Goal: Register for event/course

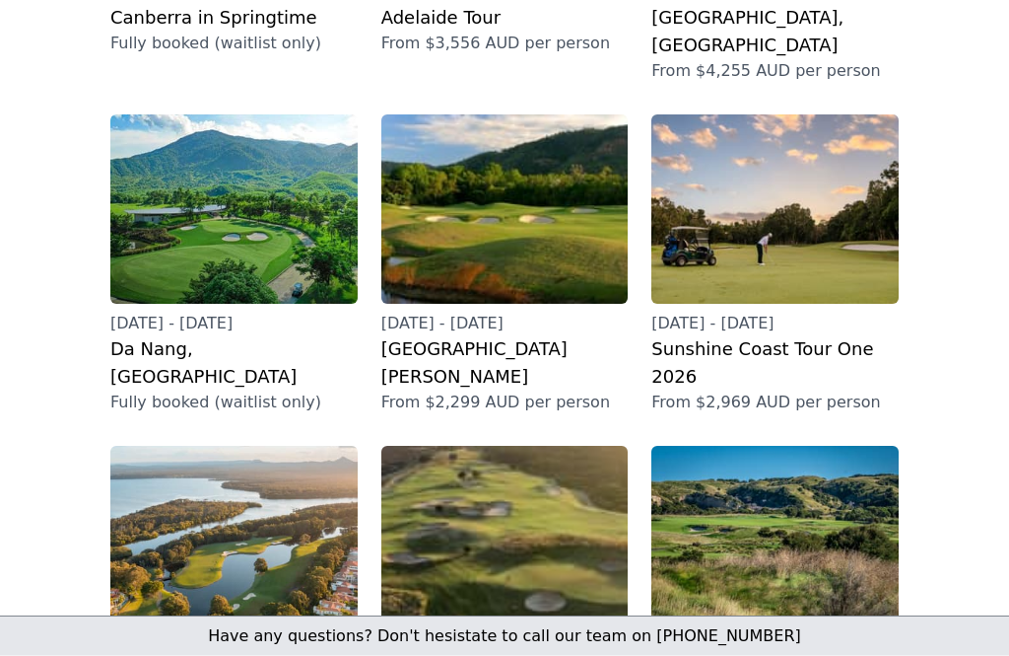
scroll to position [544, 0]
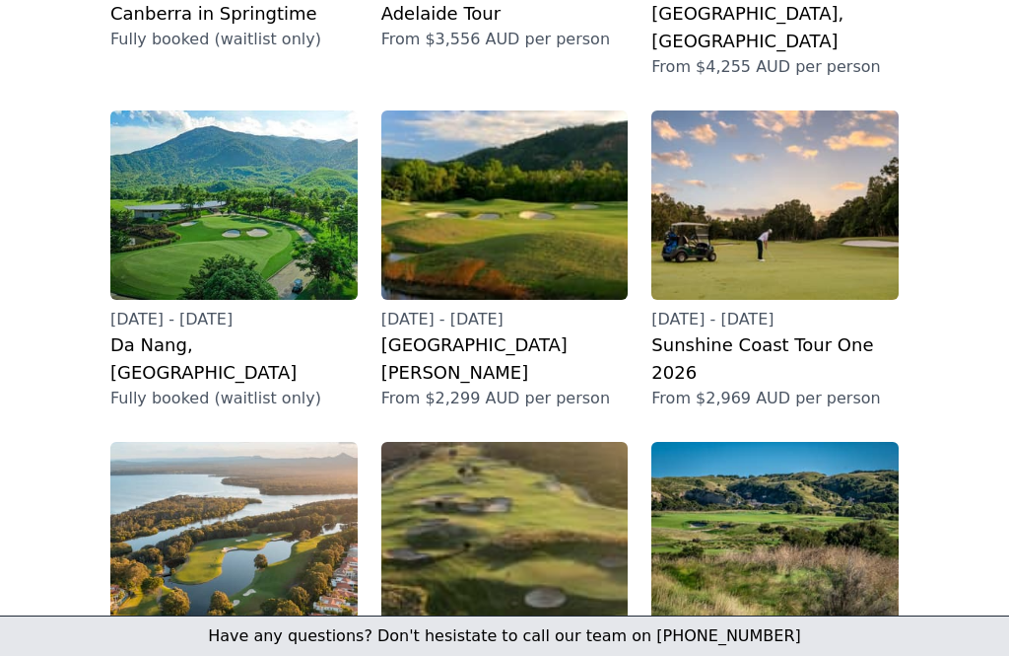
click at [512, 331] on h2 "[GEOGRAPHIC_DATA][PERSON_NAME]" at bounding box center [504, 358] width 247 height 55
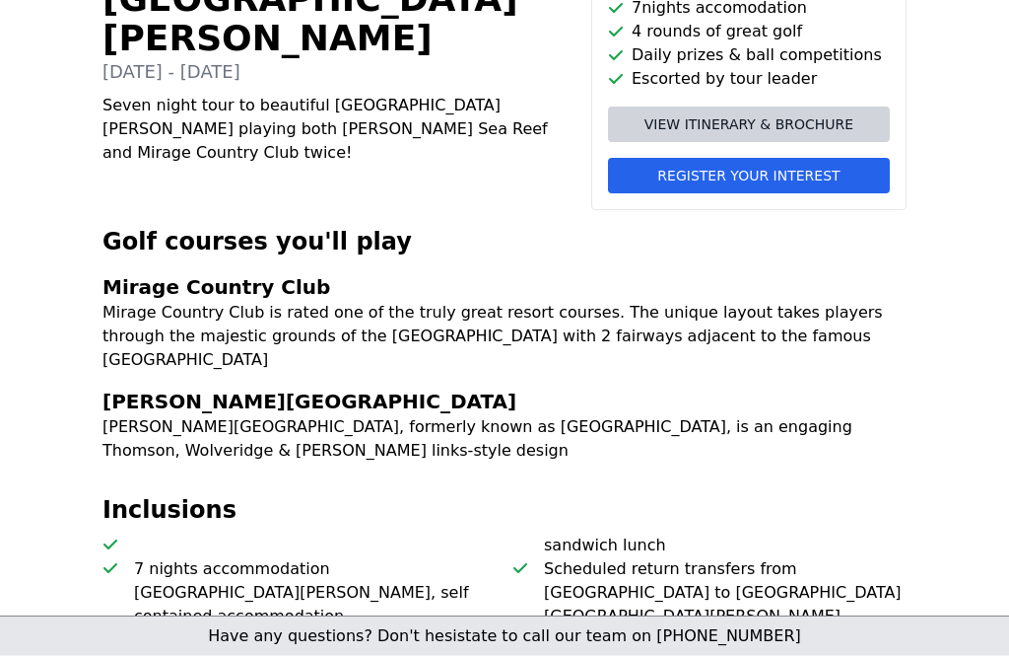
scroll to position [472, 0]
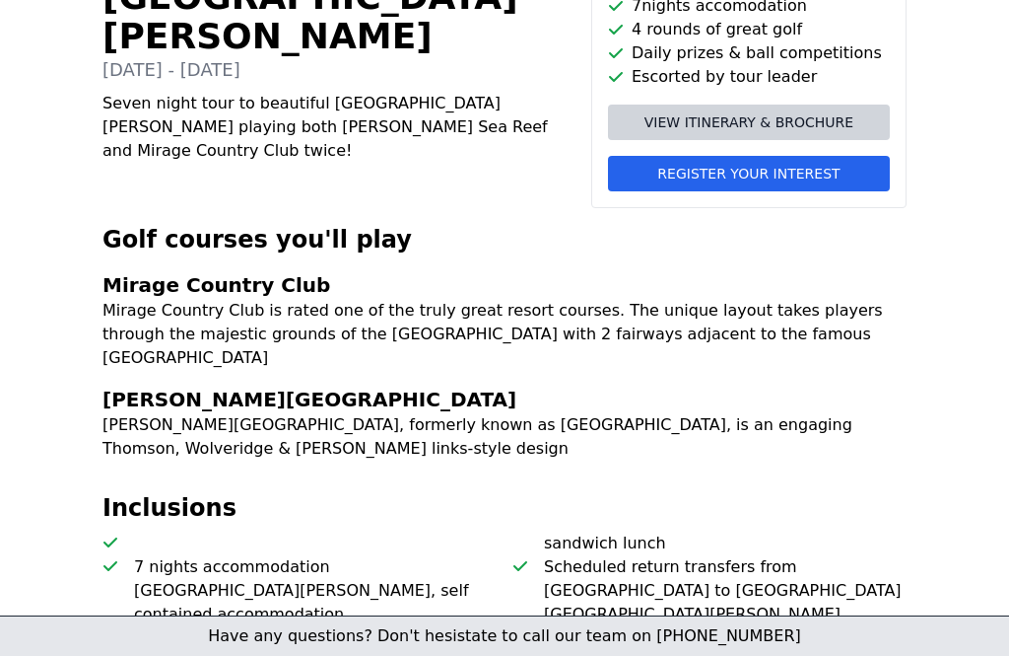
click at [781, 175] on span "Register your interest" at bounding box center [749, 174] width 182 height 20
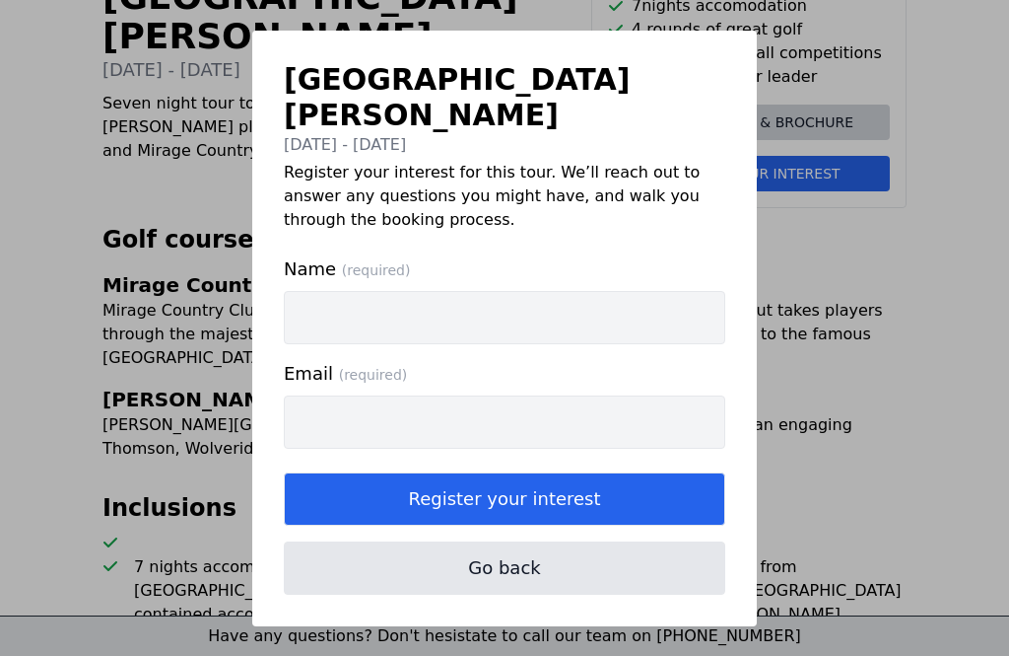
click at [341, 303] on input "Name (required)" at bounding box center [505, 317] width 442 height 53
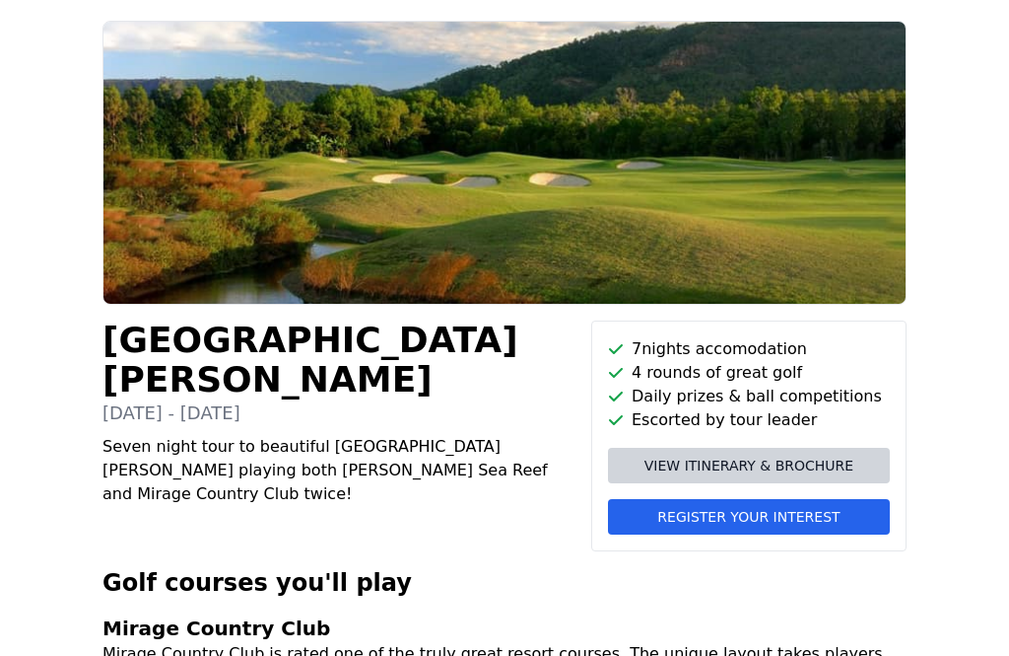
scroll to position [129, 0]
click at [749, 526] on button "Register your interest" at bounding box center [749, 516] width 282 height 35
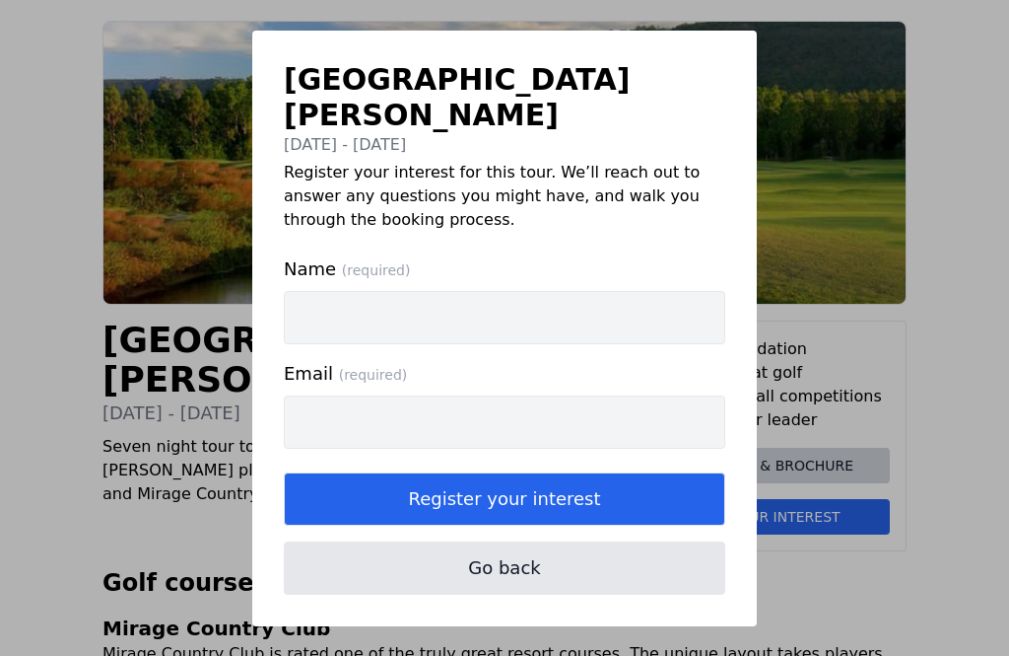
click at [402, 342] on input "Name (required)" at bounding box center [505, 317] width 442 height 53
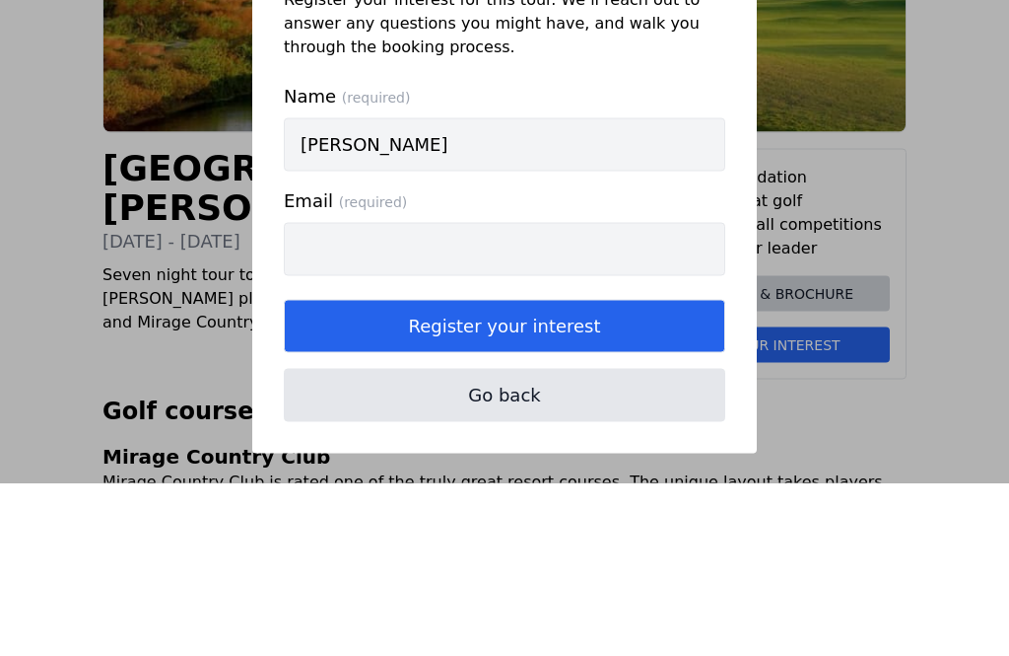
type input "[PERSON_NAME]"
click at [321, 395] on input "Email (required)" at bounding box center [505, 421] width 442 height 53
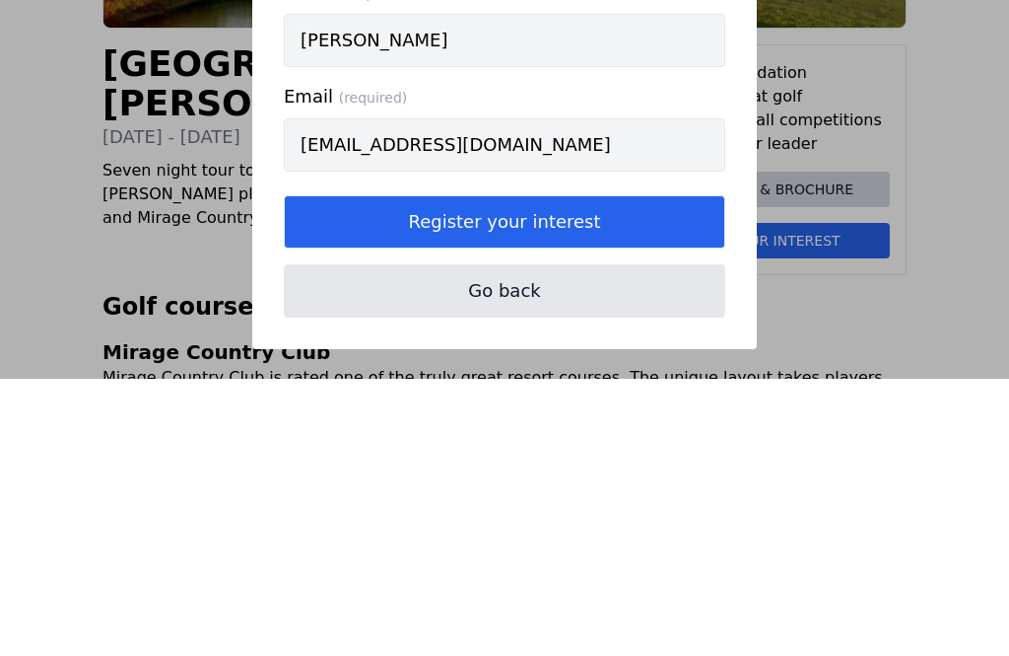
type input "[EMAIL_ADDRESS][DOMAIN_NAME]"
click at [601, 472] on button "Register your interest" at bounding box center [505, 498] width 442 height 53
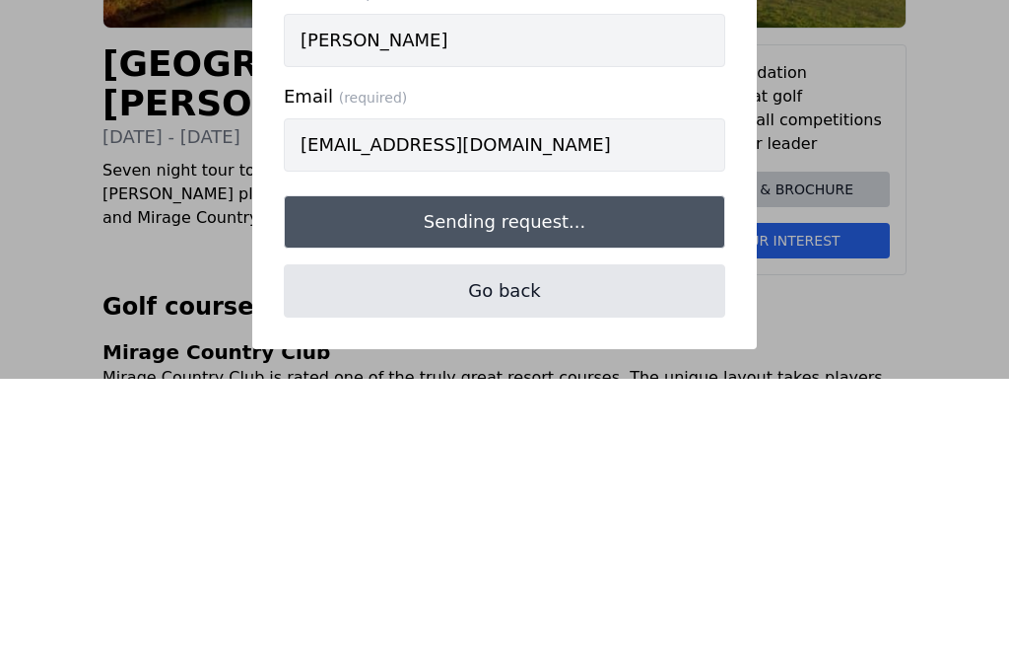
scroll to position [406, 0]
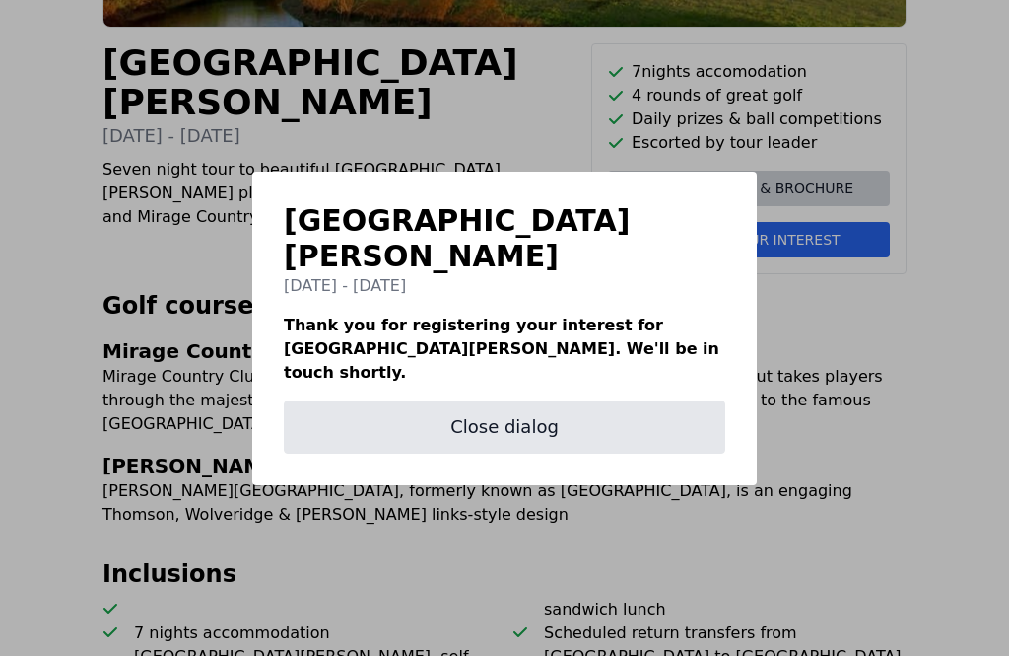
click at [523, 431] on button "Close dialog" at bounding box center [505, 426] width 442 height 53
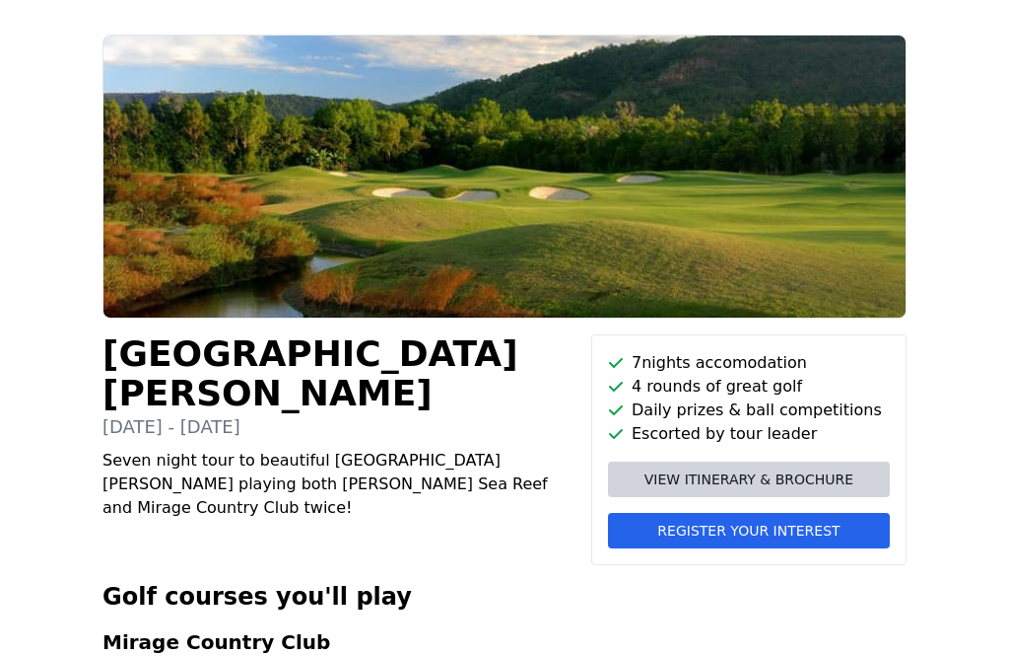
scroll to position [295, 0]
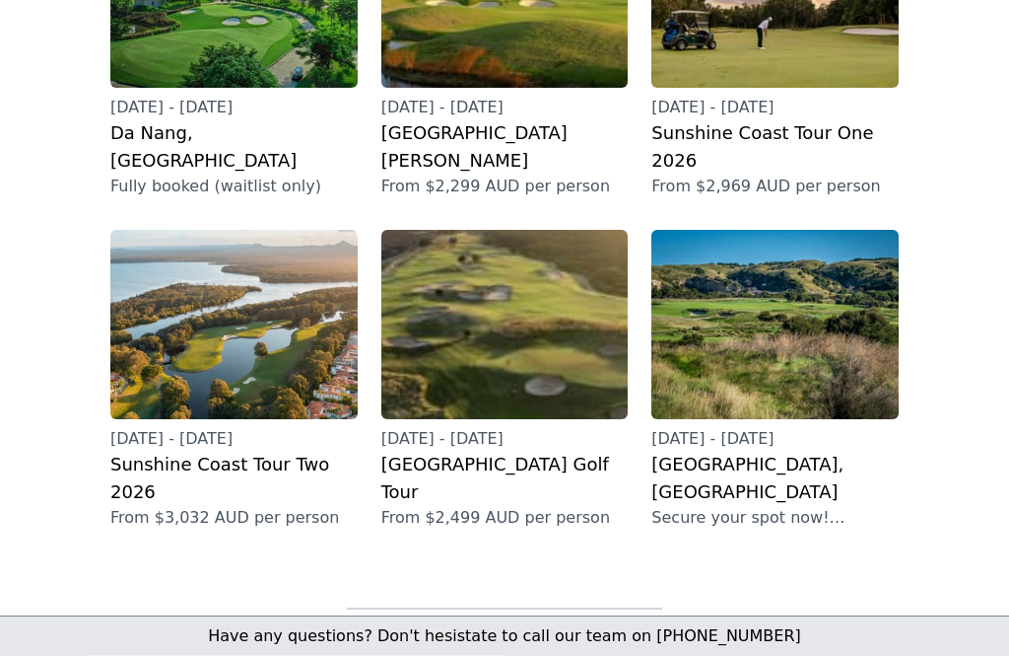
scroll to position [756, 0]
click at [519, 271] on img at bounding box center [504, 324] width 247 height 189
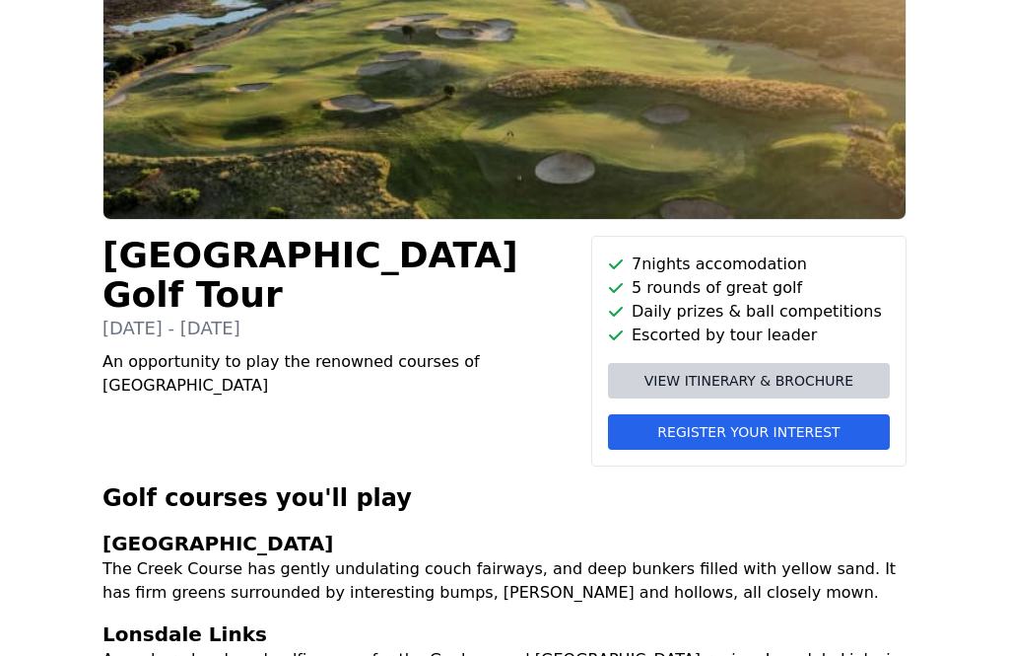
scroll to position [216, 0]
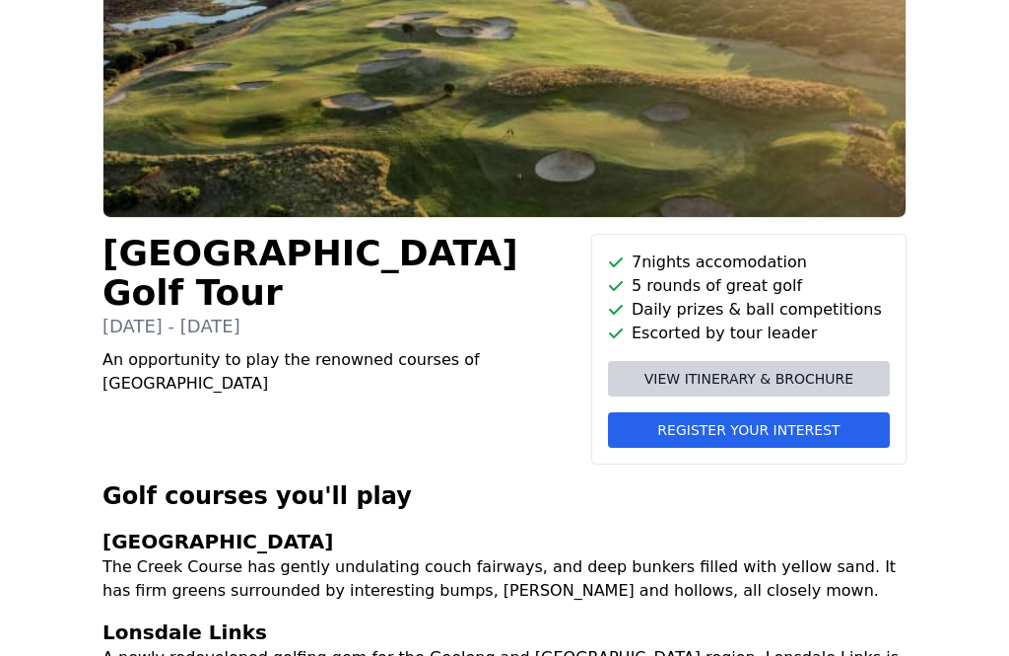
click at [791, 436] on span "Register your interest" at bounding box center [749, 430] width 182 height 20
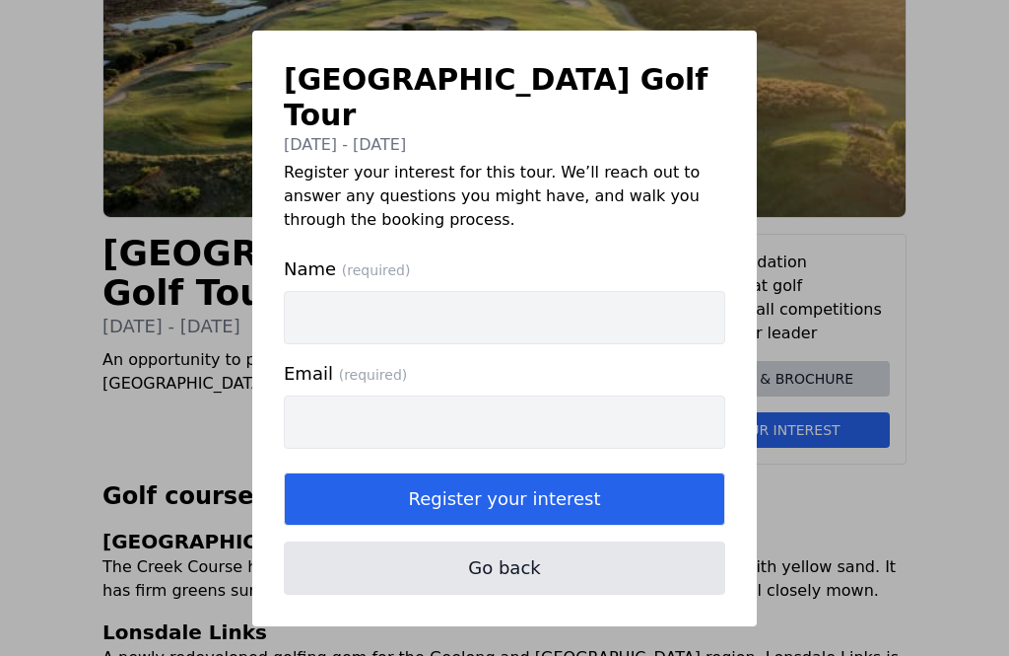
click at [364, 333] on input "Name (required)" at bounding box center [505, 317] width 442 height 53
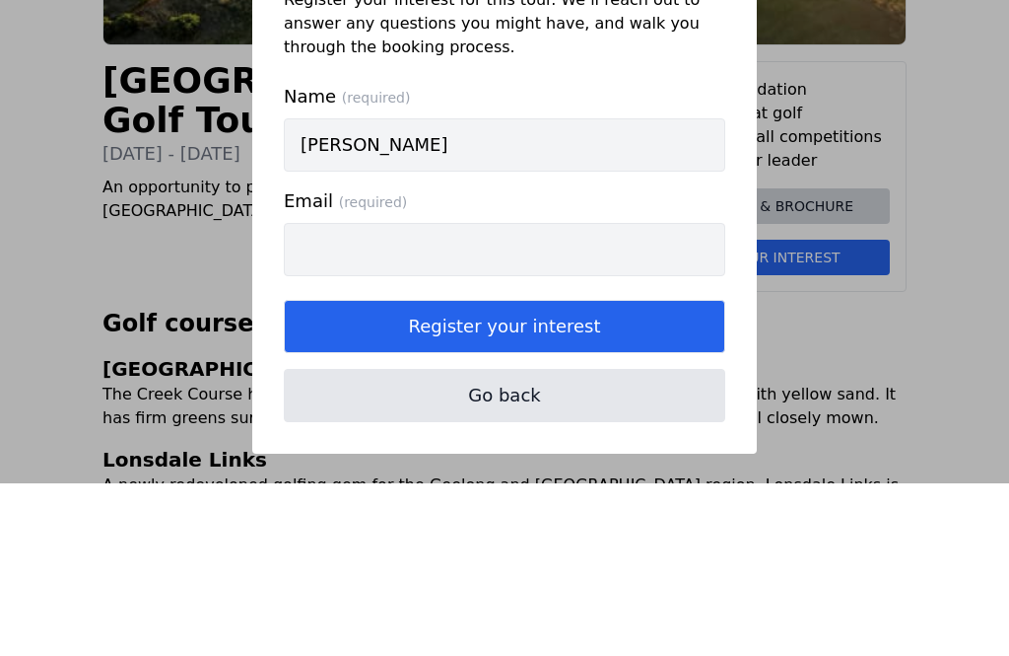
type input "[PERSON_NAME]"
click at [358, 395] on input "Email (required)" at bounding box center [505, 421] width 442 height 53
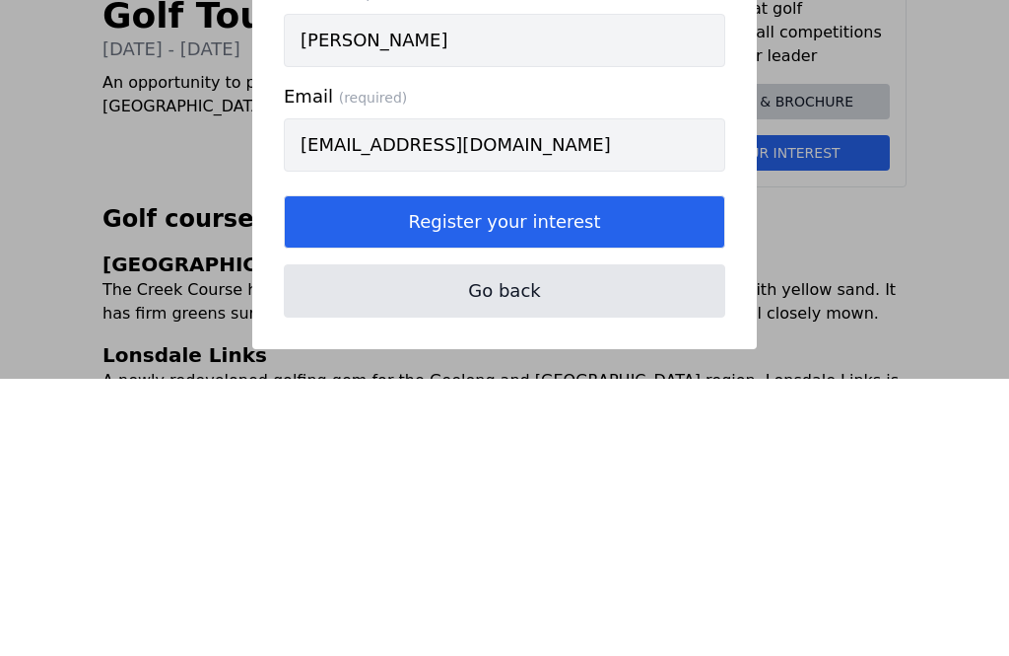
type input "[EMAIL_ADDRESS][DOMAIN_NAME]"
click at [599, 472] on button "Register your interest" at bounding box center [505, 498] width 442 height 53
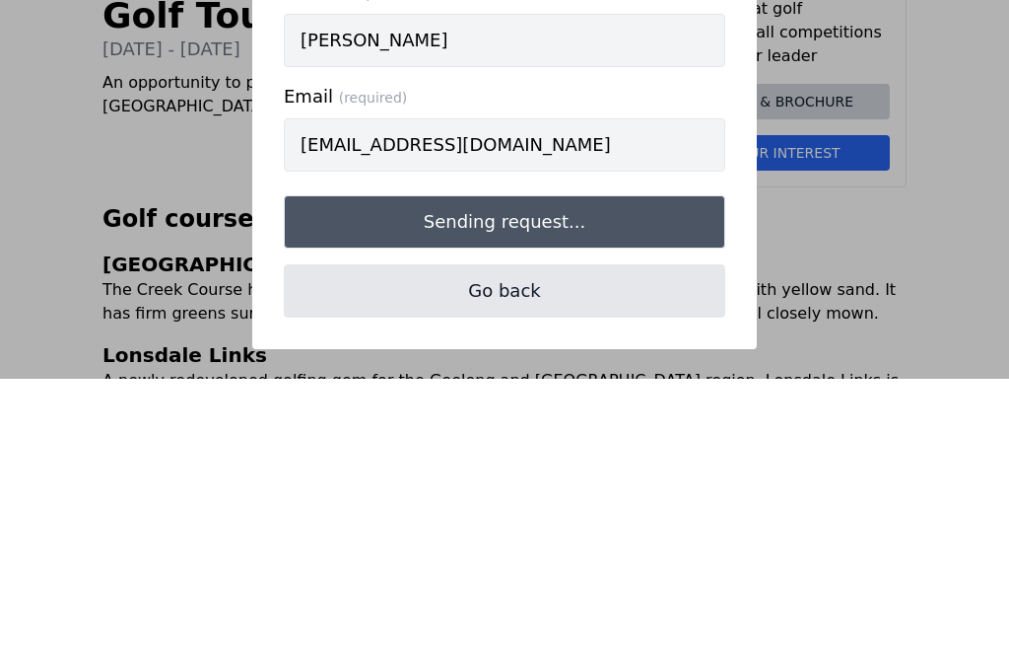
scroll to position [493, 0]
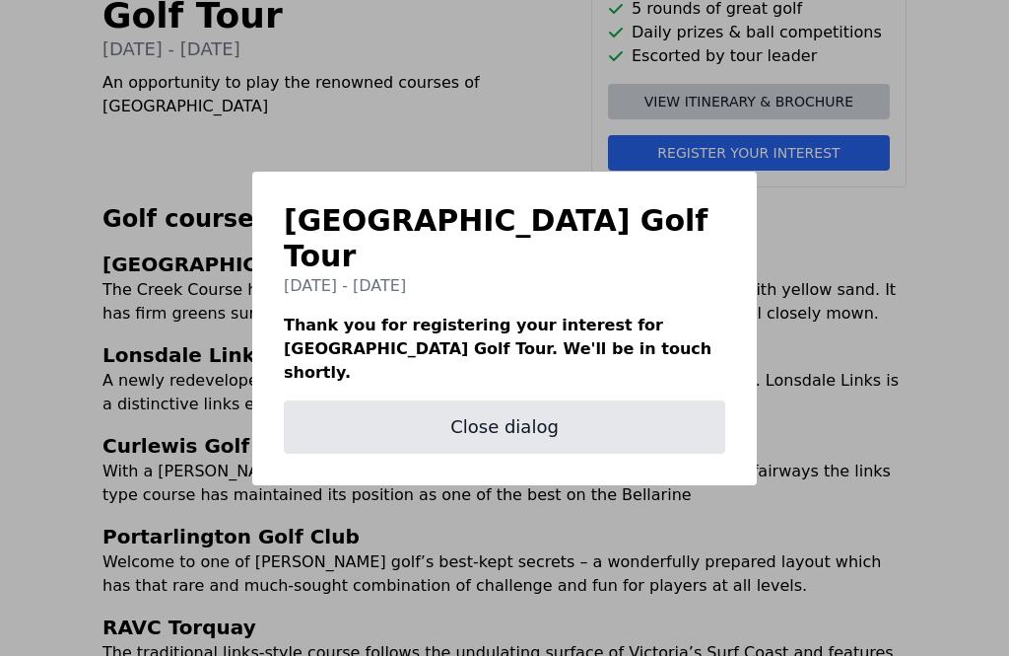
click at [534, 438] on button "Close dialog" at bounding box center [505, 426] width 442 height 53
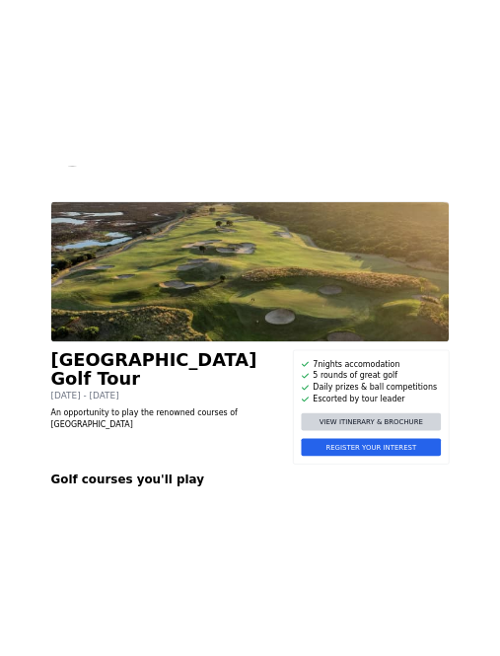
scroll to position [0, 0]
